Goal: Task Accomplishment & Management: Use online tool/utility

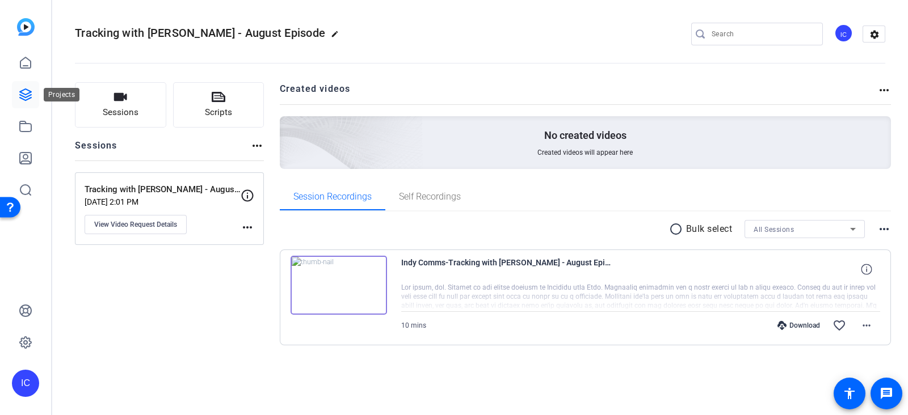
click at [26, 95] on icon at bounding box center [25, 94] width 11 height 11
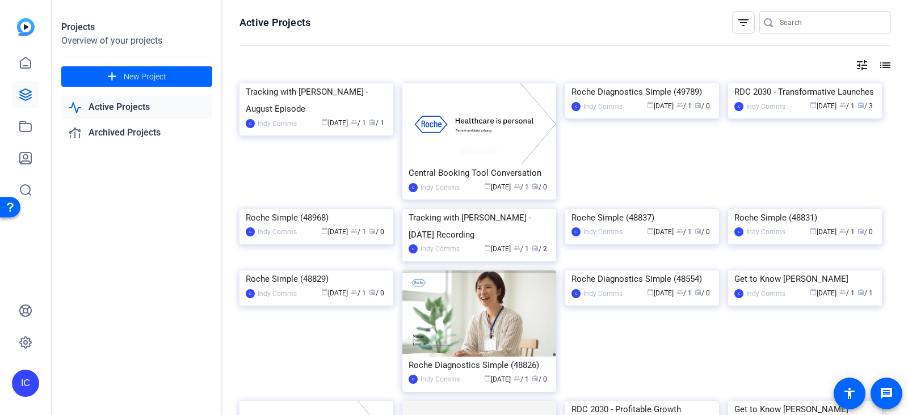
click at [22, 24] on img at bounding box center [26, 27] width 18 height 18
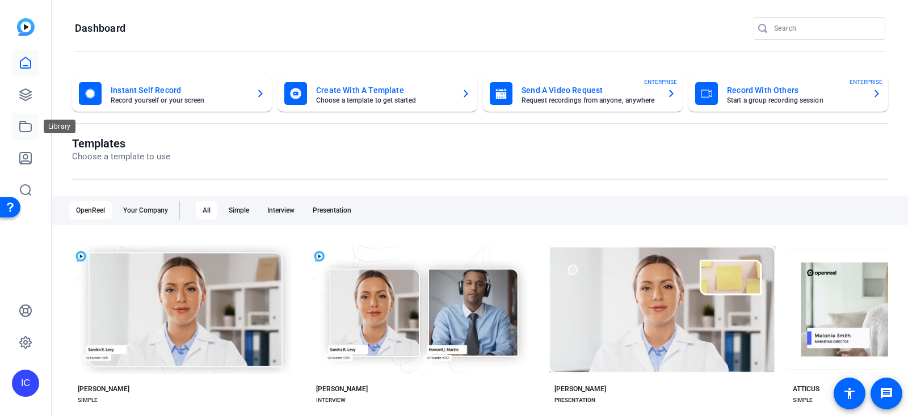
click at [26, 125] on icon at bounding box center [26, 127] width 14 height 14
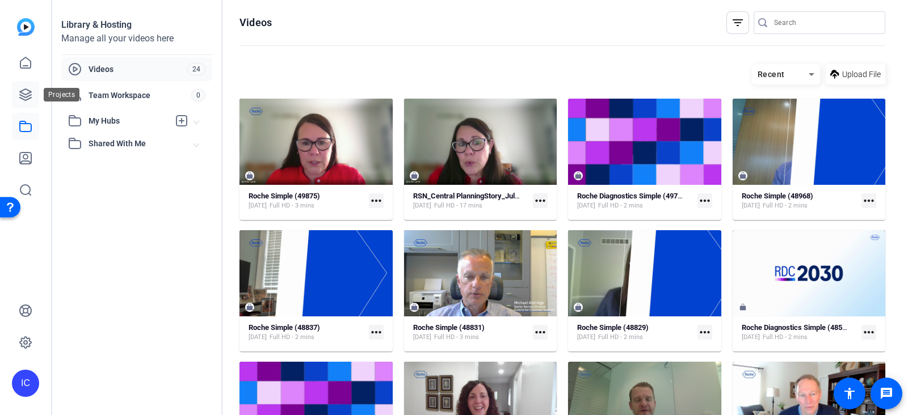
click at [26, 93] on icon at bounding box center [26, 95] width 14 height 14
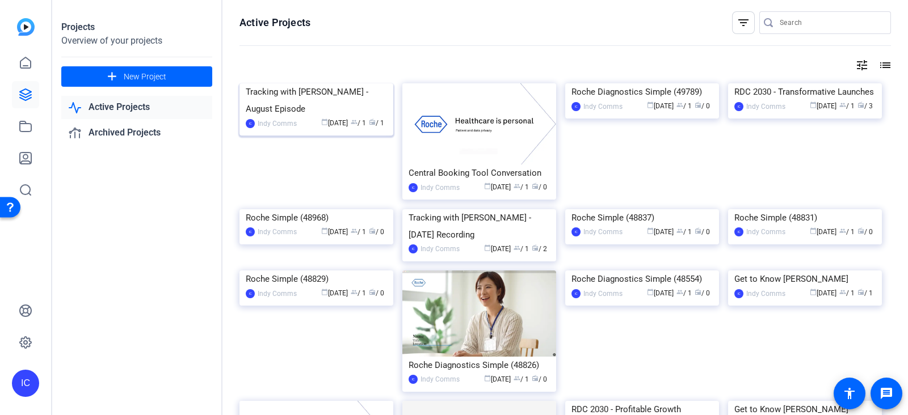
click at [288, 117] on div "Tracking with [PERSON_NAME] - August Episode" at bounding box center [316, 100] width 141 height 34
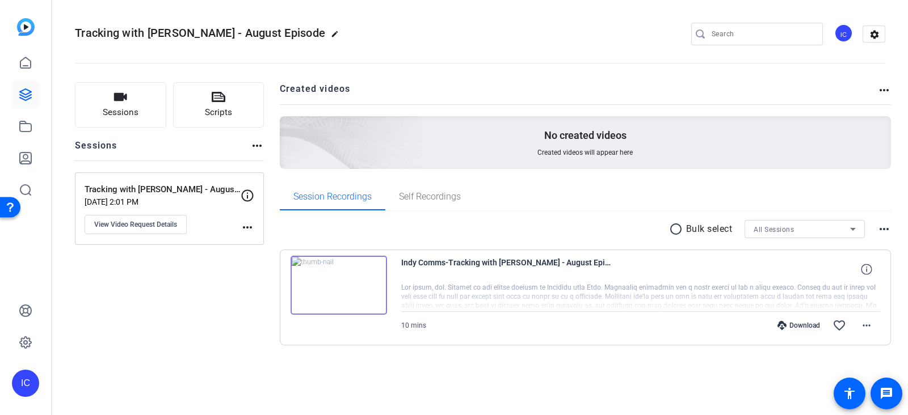
click at [255, 144] on mat-icon "more_horiz" at bounding box center [257, 146] width 14 height 14
click at [244, 229] on div at bounding box center [454, 207] width 908 height 415
click at [246, 225] on mat-icon "more_horiz" at bounding box center [248, 228] width 14 height 14
click at [196, 311] on div at bounding box center [454, 207] width 908 height 415
click at [23, 94] on icon at bounding box center [25, 94] width 11 height 11
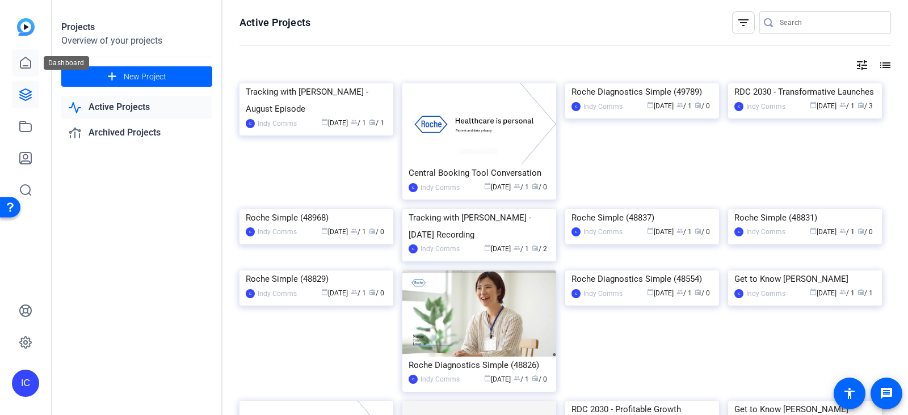
click at [29, 56] on icon at bounding box center [26, 63] width 14 height 14
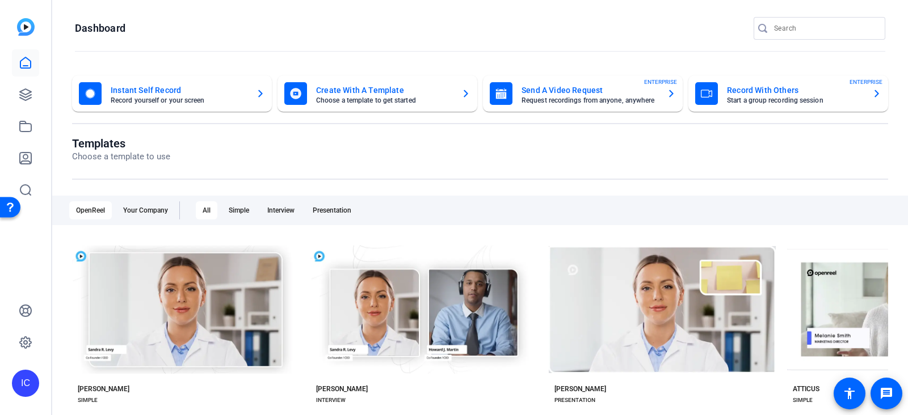
click at [336, 86] on mat-card-title "Create With A Template" at bounding box center [384, 90] width 136 height 14
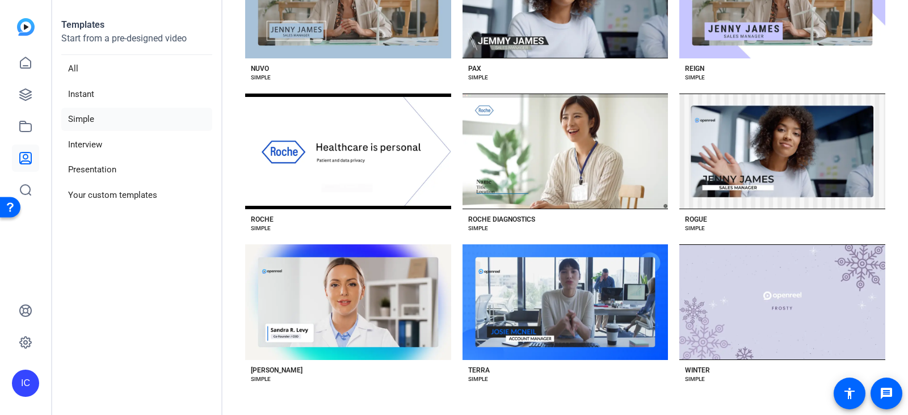
scroll to position [1918, 0]
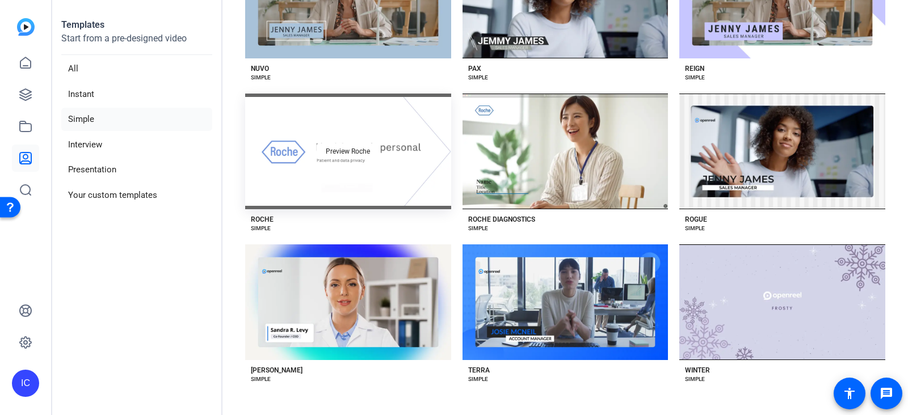
click at [391, 102] on div "Preview Roche" at bounding box center [348, 152] width 206 height 116
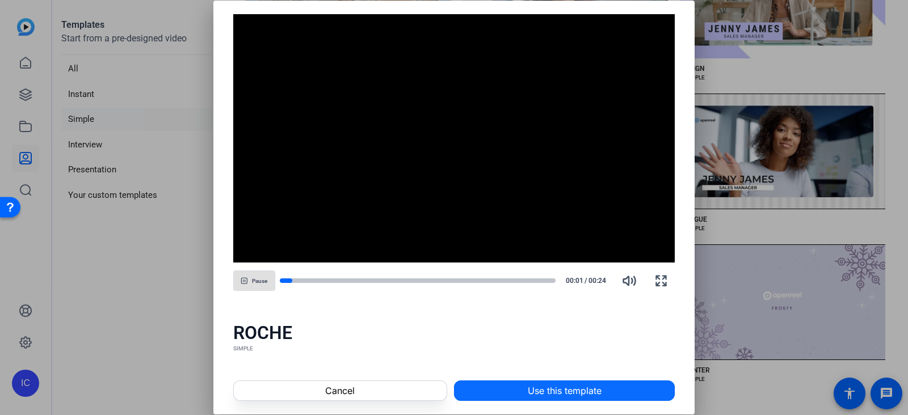
click at [570, 389] on span "Use this template" at bounding box center [565, 391] width 74 height 14
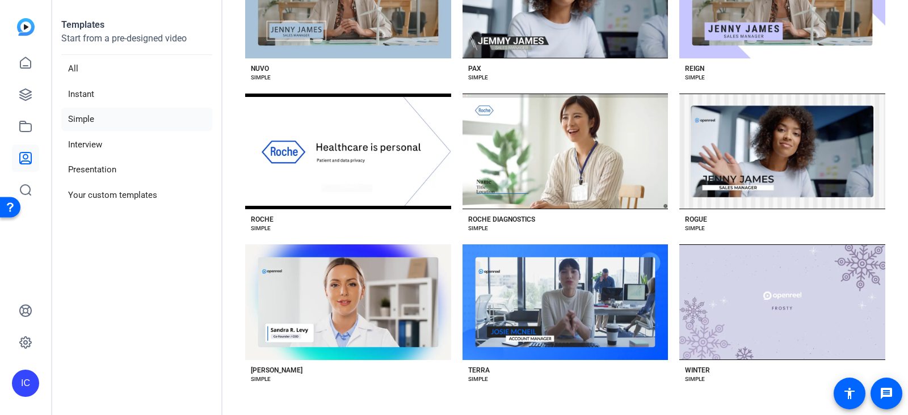
scroll to position [1810, 0]
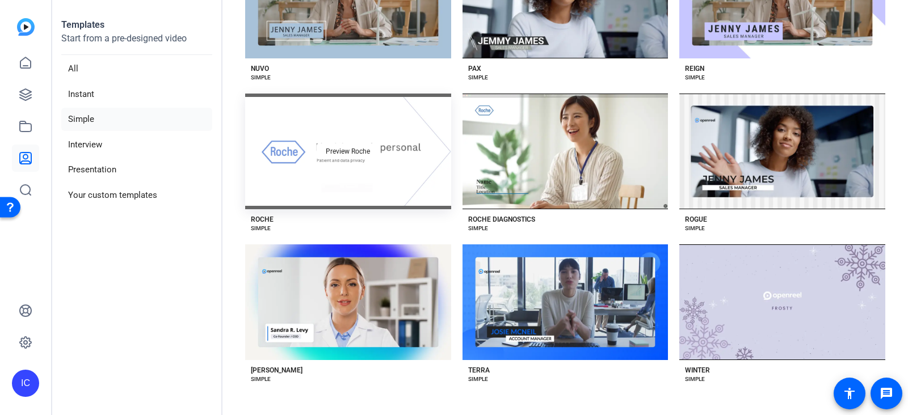
click at [451, 209] on div "Preview Roche" at bounding box center [348, 152] width 206 height 116
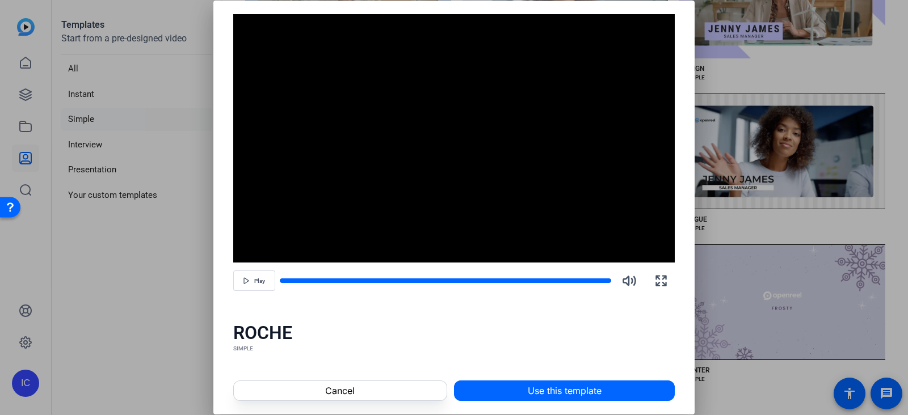
click at [466, 302] on div "Video Player is loading. Play Video Play Mute Current Time 0:00 / Duration -:- …" at bounding box center [454, 154] width 482 height 307
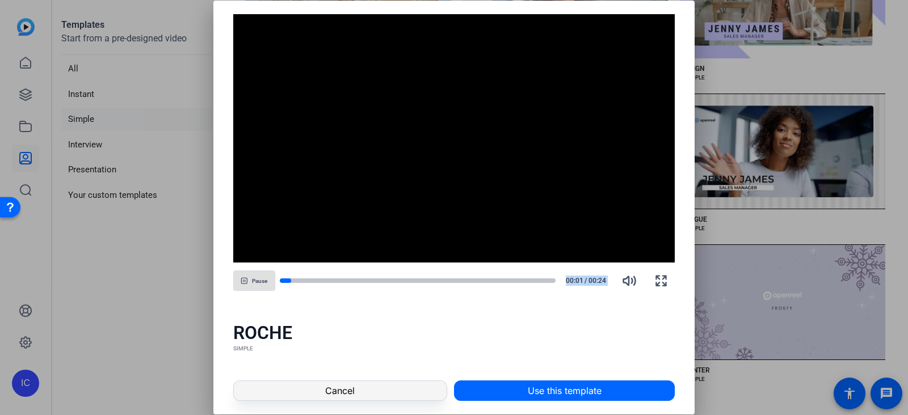
click at [389, 394] on span at bounding box center [340, 390] width 213 height 27
